Goal: Find specific page/section: Find specific page/section

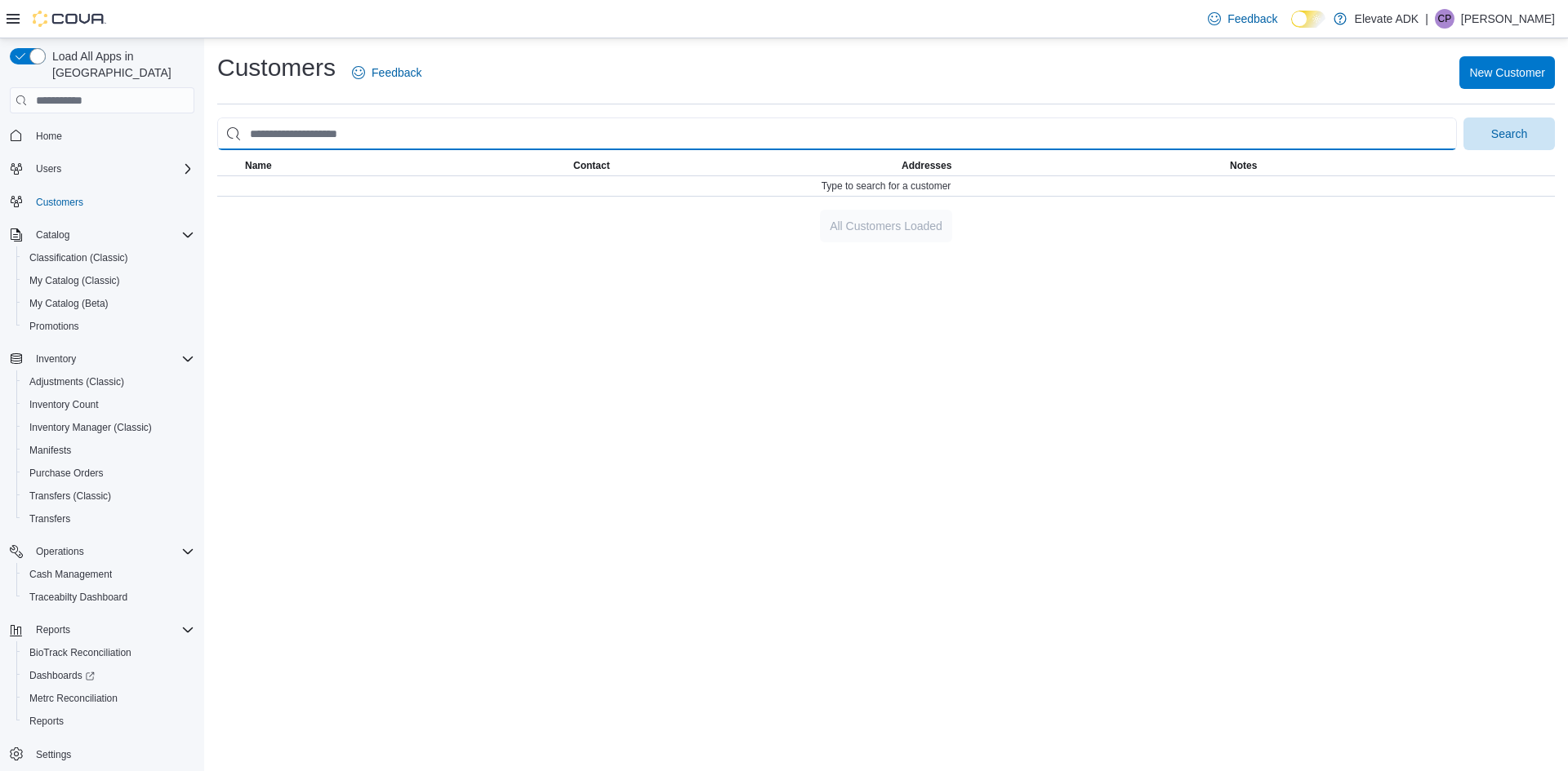
click at [406, 149] on input "search" at bounding box center [836, 134] width 1239 height 33
click at [1463, 118] on button "Search" at bounding box center [1509, 134] width 92 height 33
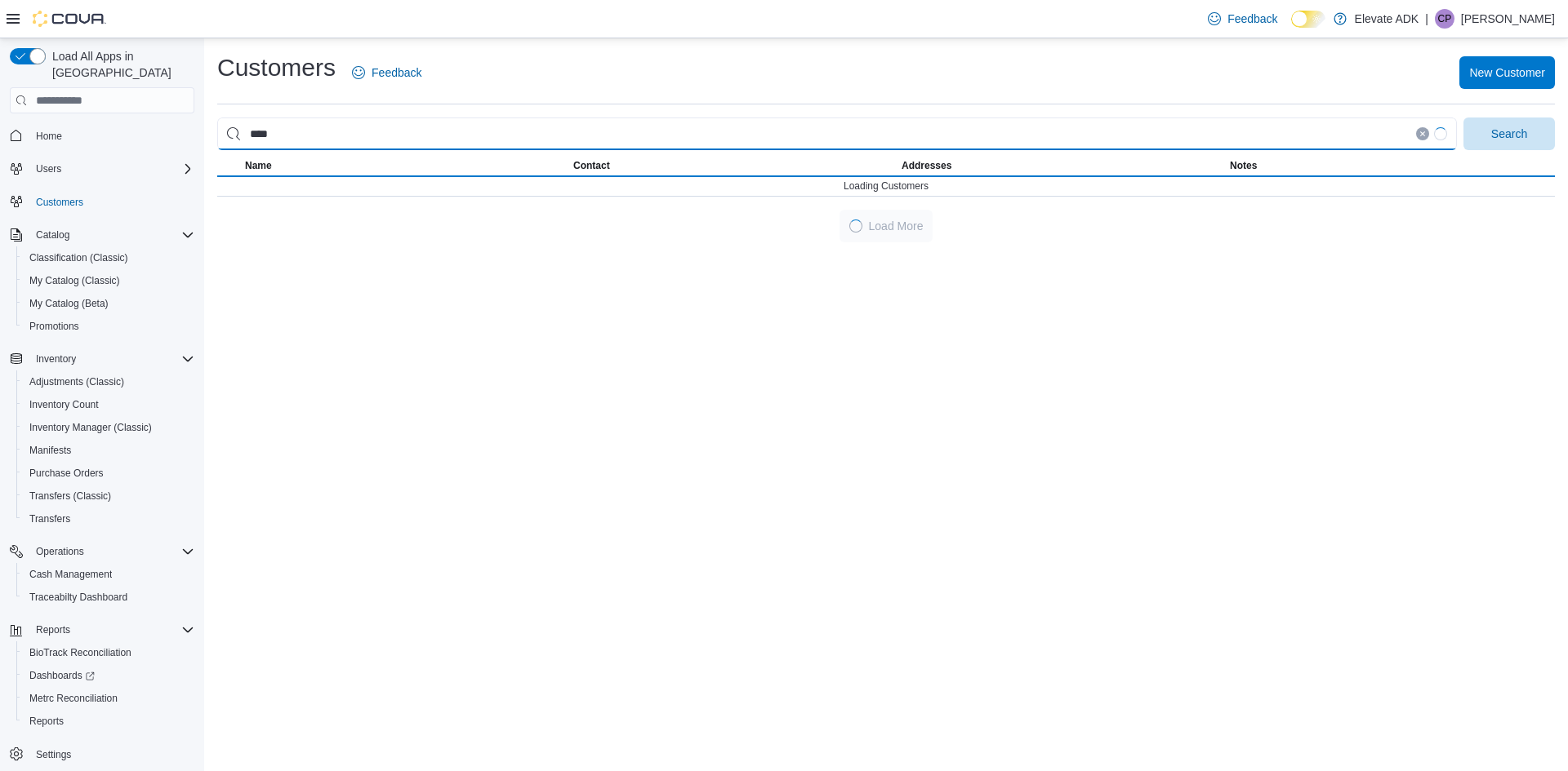
drag, startPoint x: 350, startPoint y: 139, endPoint x: 220, endPoint y: 138, distance: 130.0
click at [220, 138] on input "****" at bounding box center [836, 134] width 1239 height 33
type input "********"
click at [1463, 118] on button "Search" at bounding box center [1509, 134] width 92 height 33
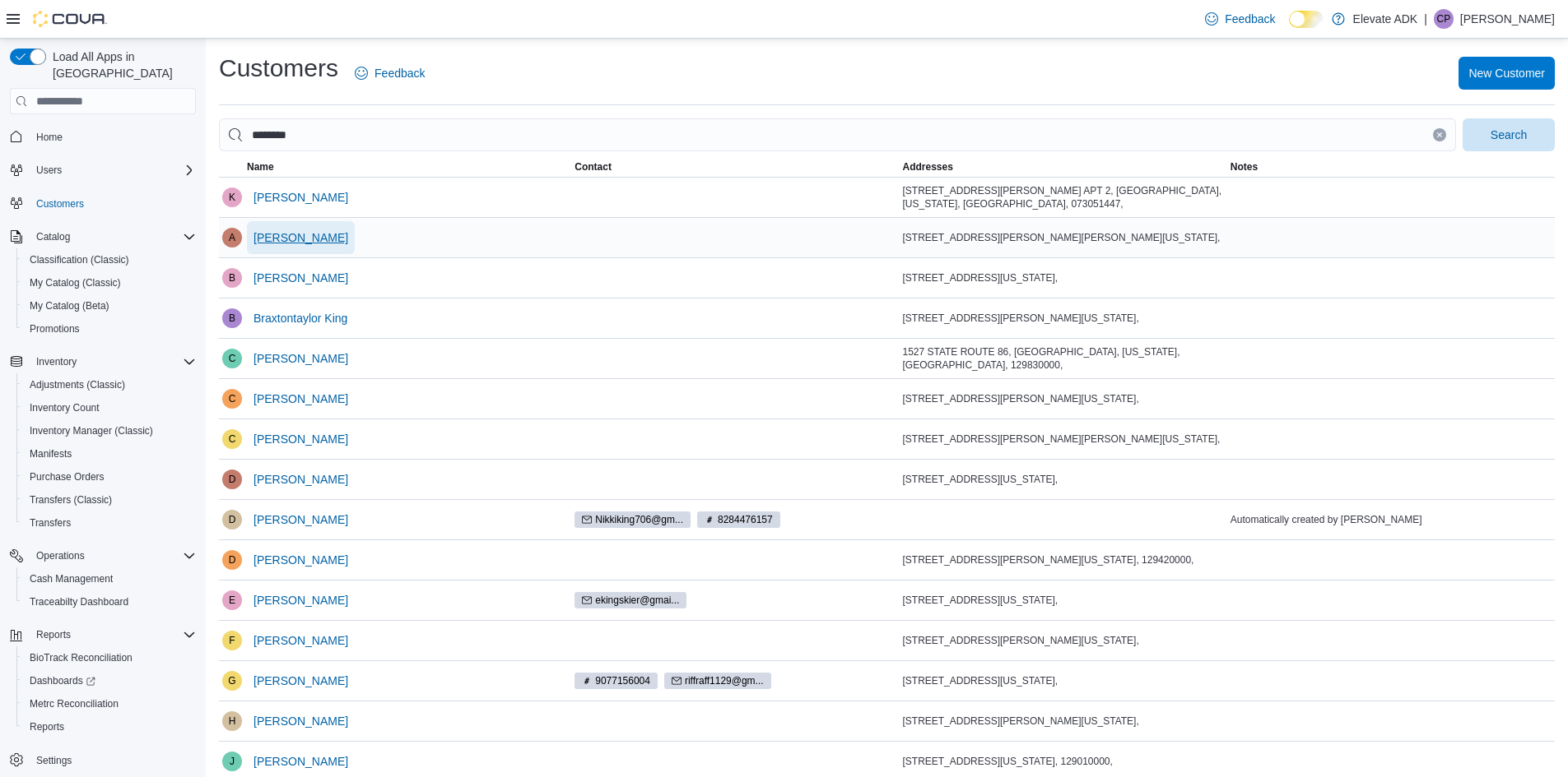
click at [295, 233] on span "[PERSON_NAME]" at bounding box center [301, 237] width 95 height 17
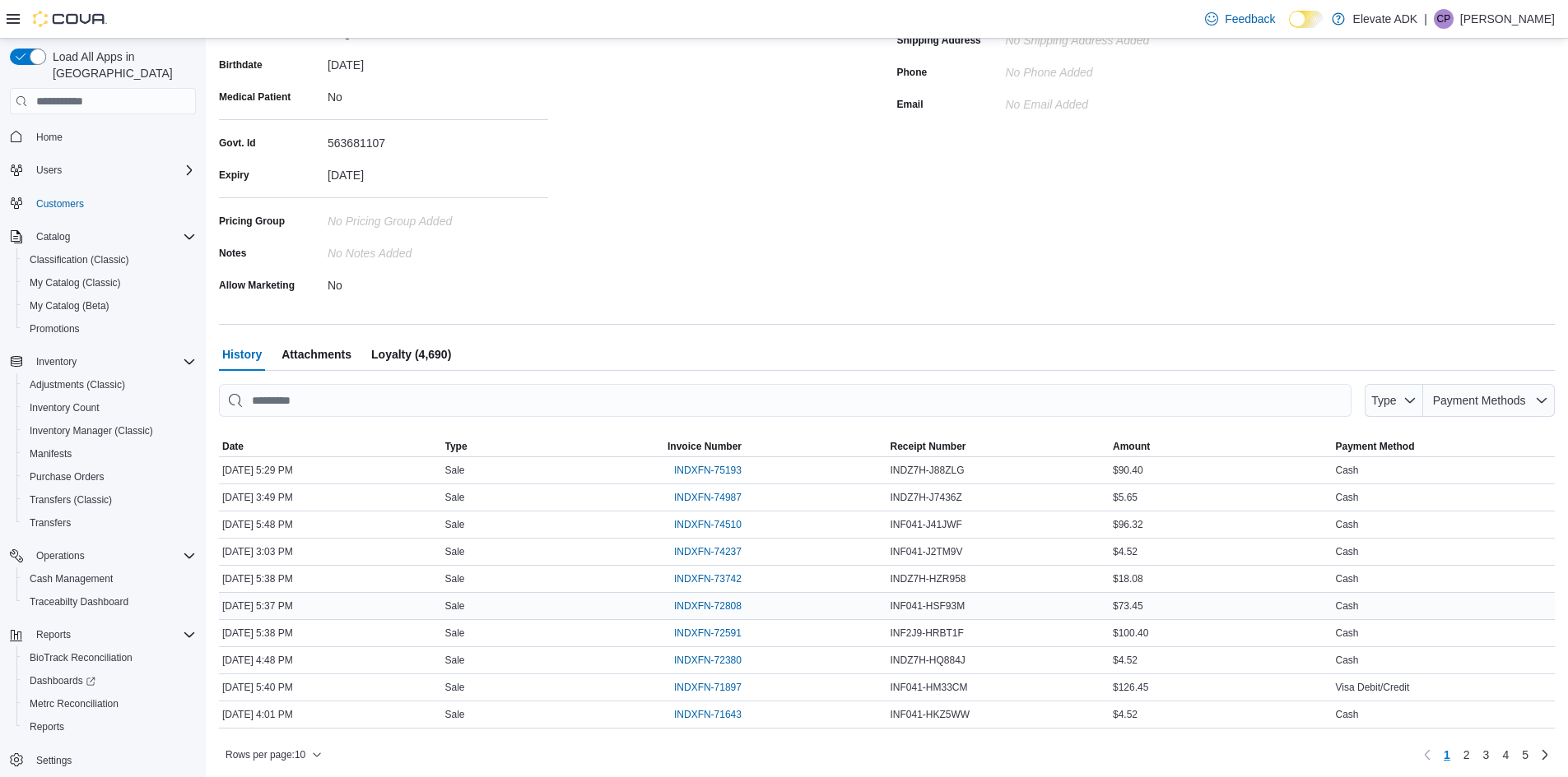
scroll to position [257, 0]
click at [1476, 755] on link "2" at bounding box center [1466, 751] width 20 height 26
click at [1456, 757] on link "1" at bounding box center [1447, 751] width 20 height 26
click at [1476, 757] on link "2" at bounding box center [1466, 751] width 20 height 26
click at [1497, 751] on link "3" at bounding box center [1486, 751] width 20 height 26
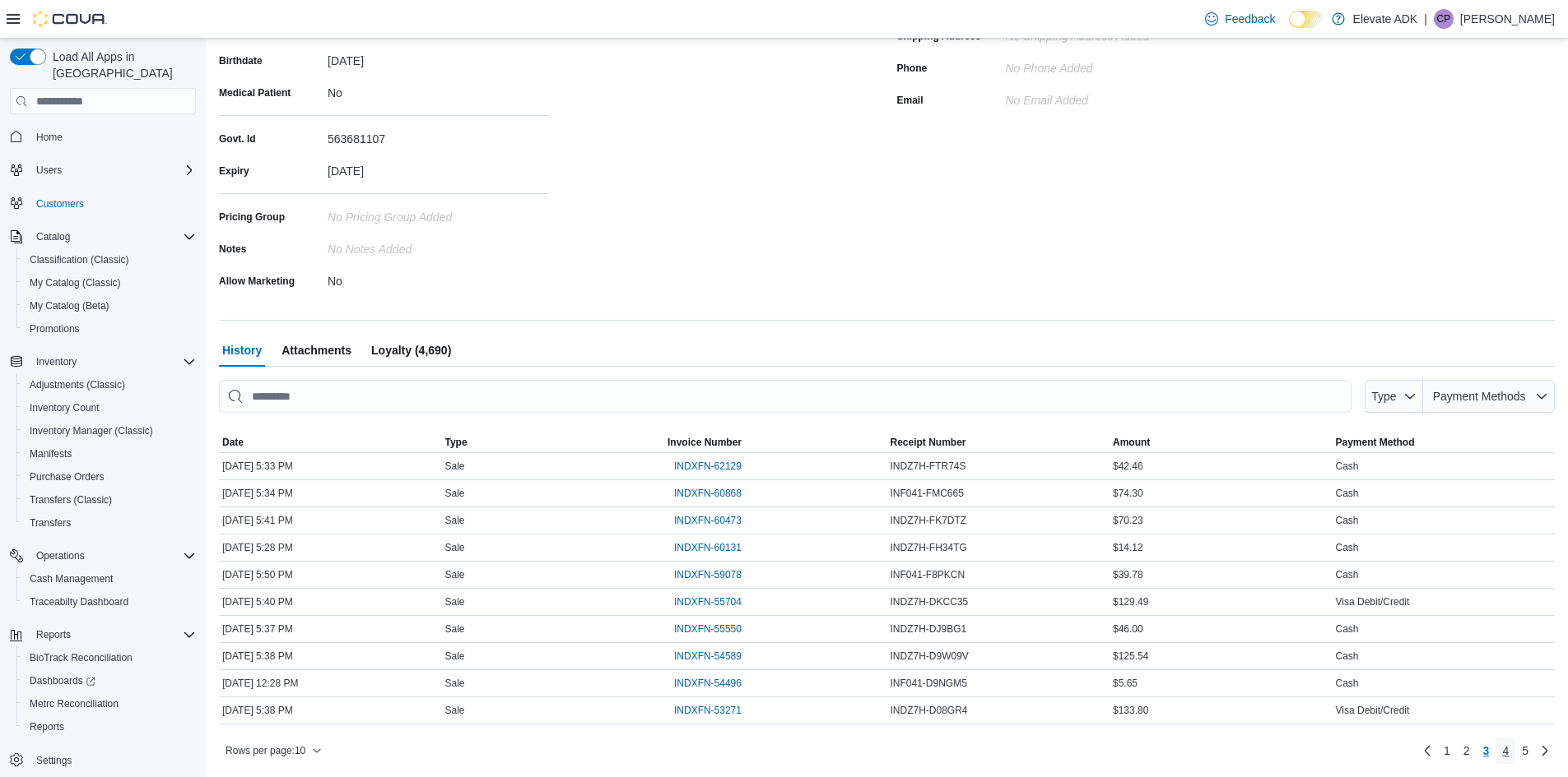
click at [1516, 751] on link "4" at bounding box center [1505, 751] width 20 height 26
click at [1535, 738] on link "5" at bounding box center [1525, 751] width 20 height 26
click at [835, 229] on div "First Name Alamanda Last Name [PERSON_NAME] Birthdate [DEMOGRAPHIC_DATA] Medica…" at bounding box center [547, 139] width 658 height 310
